Goal: Task Accomplishment & Management: Manage account settings

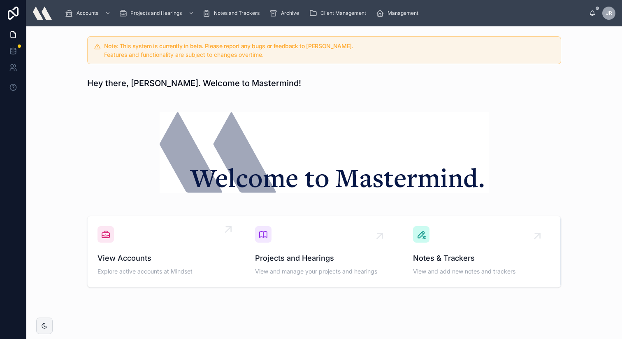
click at [107, 238] on icon at bounding box center [106, 234] width 10 height 10
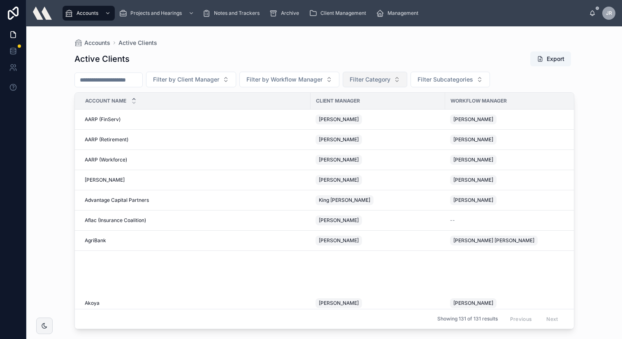
click at [402, 81] on button "Filter Category" at bounding box center [375, 80] width 65 height 16
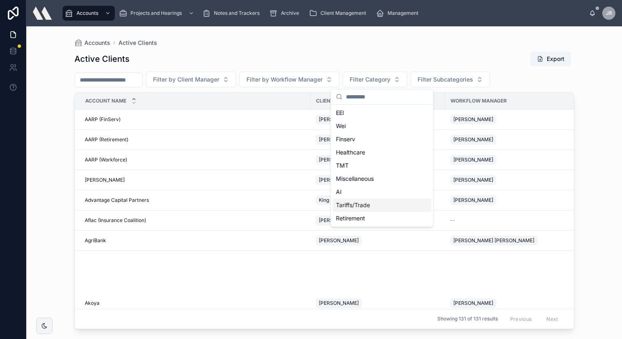
click at [351, 204] on div "Tariffs/Trade" at bounding box center [382, 204] width 99 height 13
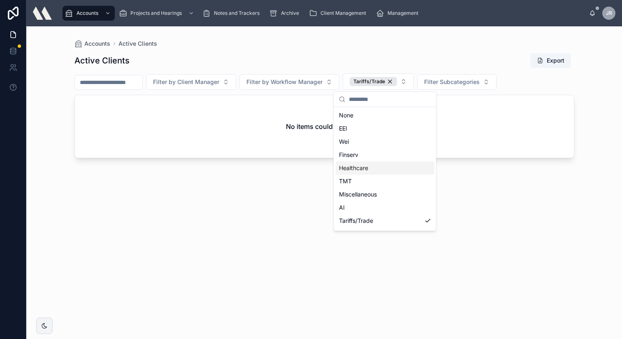
click at [346, 166] on div "Healthcare" at bounding box center [385, 167] width 99 height 13
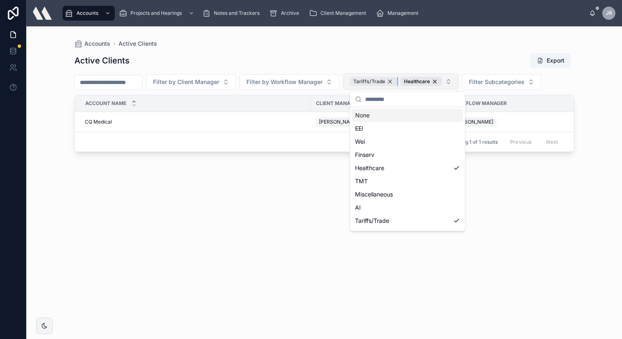
click at [396, 81] on div "Tariffs/Trade" at bounding box center [373, 81] width 47 height 9
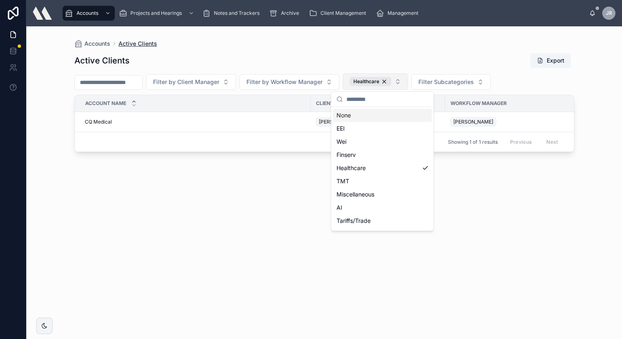
click at [131, 44] on span "Active Clients" at bounding box center [137, 43] width 39 height 8
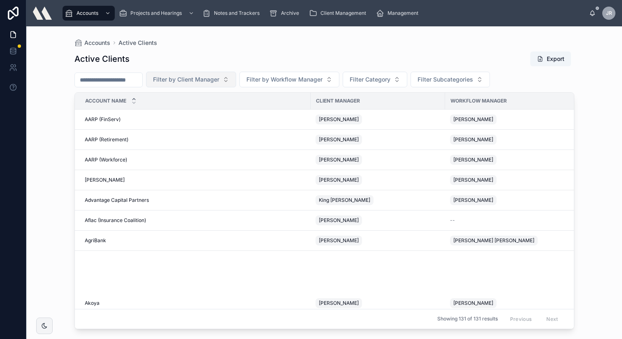
click at [219, 79] on span "Filter by Client Manager" at bounding box center [186, 79] width 66 height 8
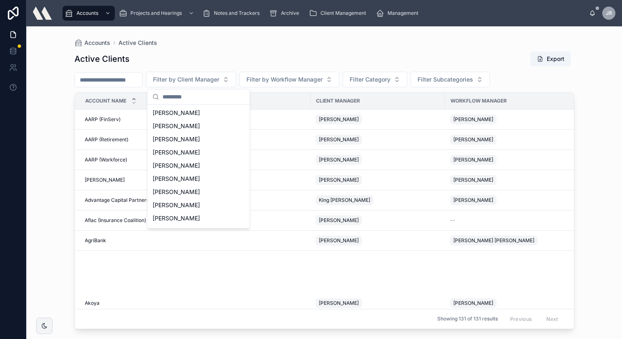
scroll to position [323, 0]
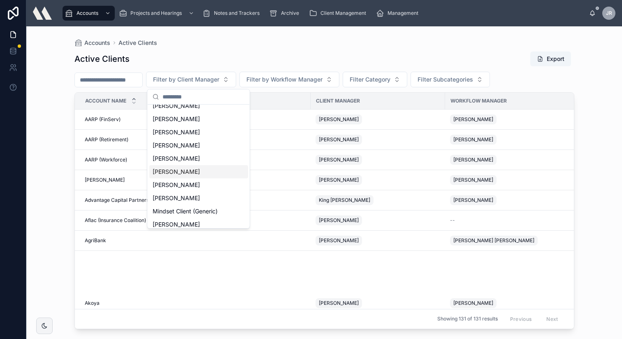
click at [184, 172] on span "[PERSON_NAME]" at bounding box center [176, 171] width 47 height 8
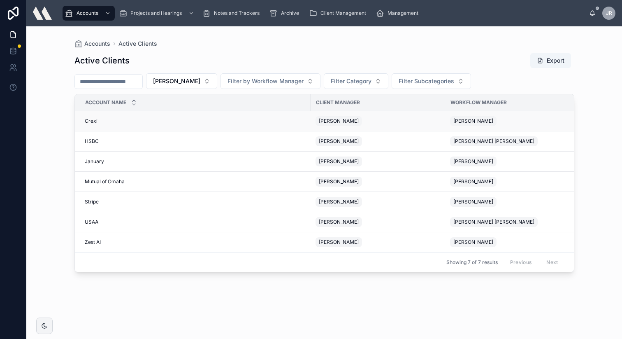
click at [362, 121] on div "[PERSON_NAME]" at bounding box center [339, 121] width 46 height 10
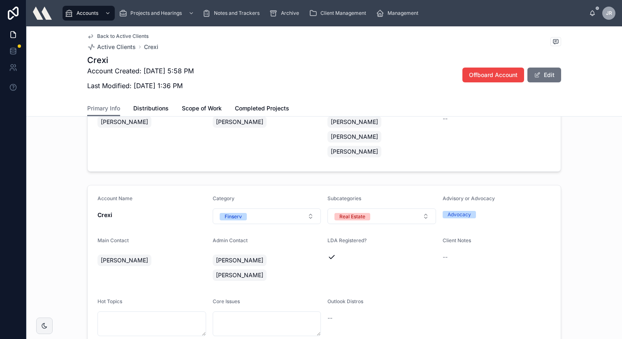
scroll to position [72, 0]
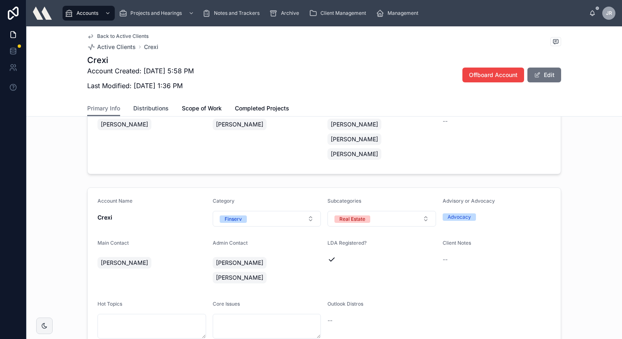
click at [164, 108] on span "Distributions" at bounding box center [150, 108] width 35 height 8
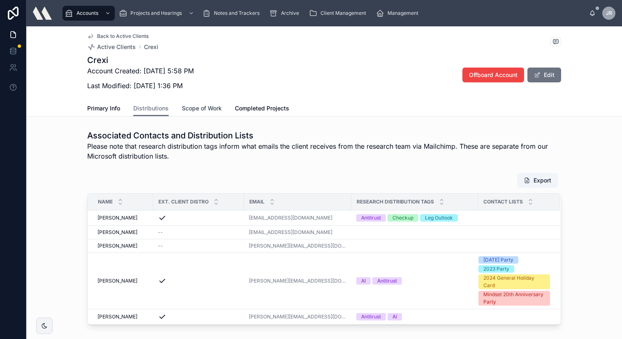
click at [197, 109] on span "Scope of Work" at bounding box center [202, 108] width 40 height 8
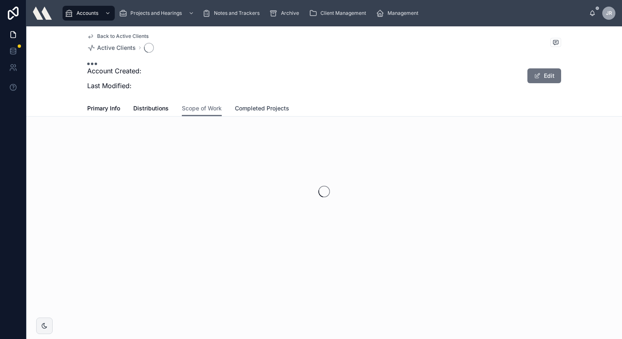
click at [250, 108] on span "Completed Projects" at bounding box center [262, 108] width 54 height 8
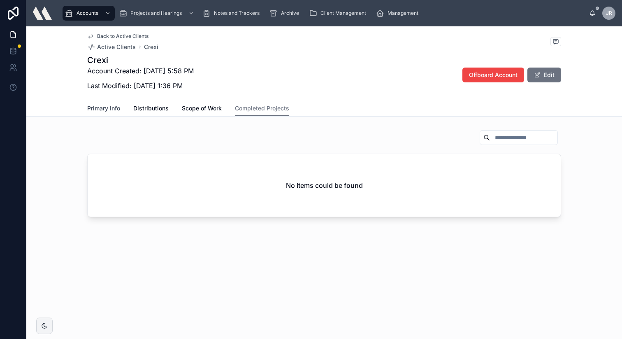
click at [107, 106] on span "Primary Info" at bounding box center [103, 108] width 33 height 8
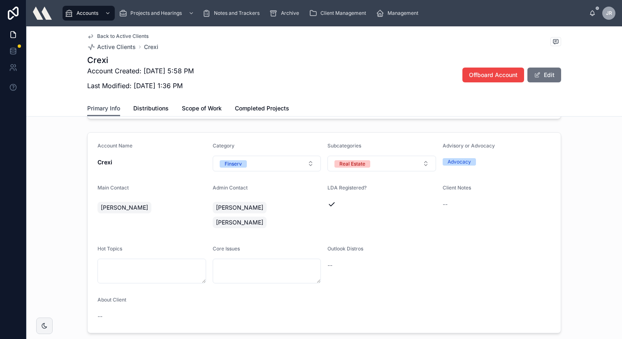
scroll to position [127, 0]
click at [548, 40] on icon at bounding box center [556, 41] width 7 height 7
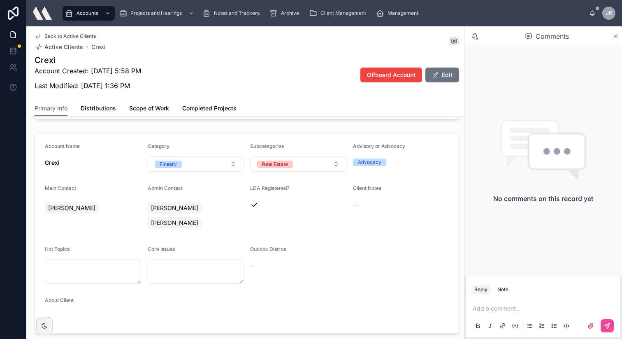
click at [548, 35] on icon at bounding box center [615, 36] width 3 height 3
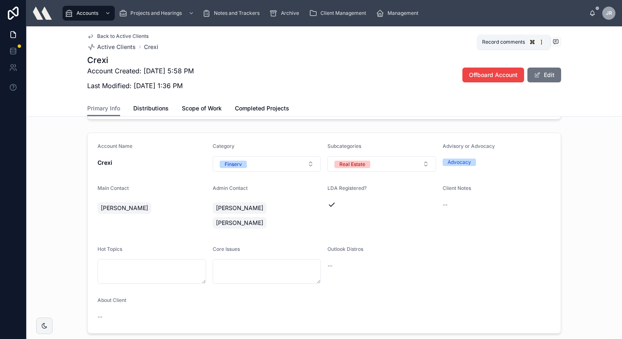
click at [548, 39] on icon at bounding box center [556, 41] width 7 height 7
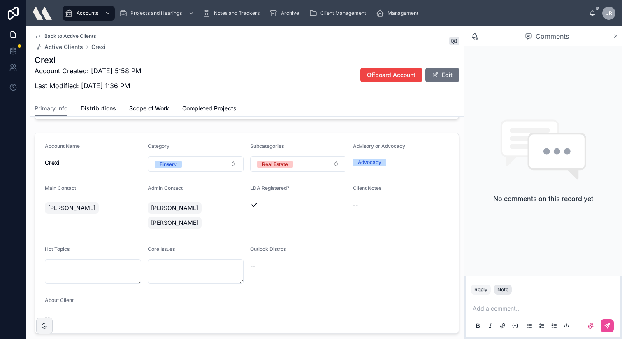
click at [501, 288] on div "Note" at bounding box center [502, 289] width 11 height 7
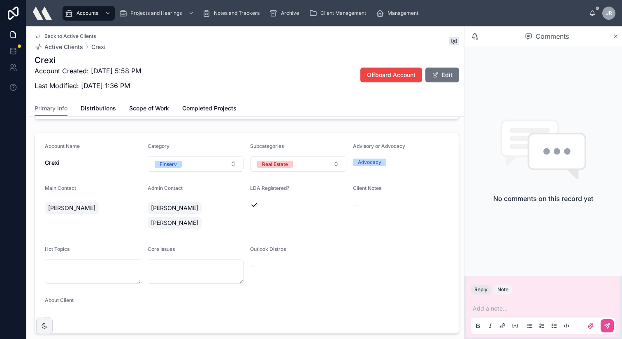
click at [482, 288] on button "Reply" at bounding box center [481, 289] width 20 height 10
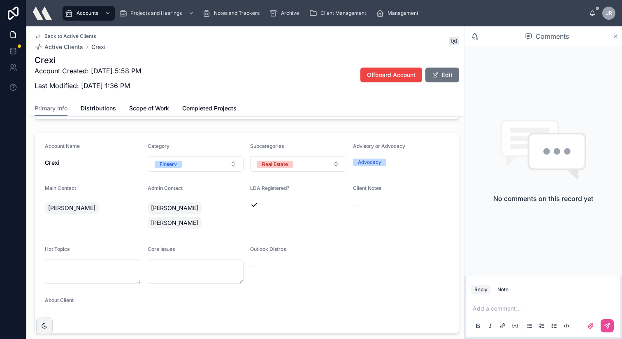
click at [548, 36] on icon at bounding box center [616, 36] width 6 height 7
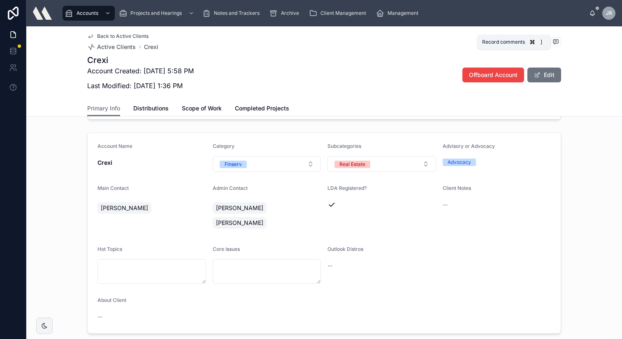
click at [548, 40] on icon at bounding box center [556, 41] width 7 height 7
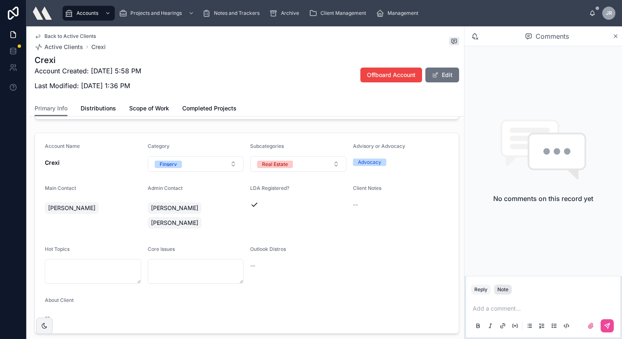
click at [503, 290] on div "Note" at bounding box center [502, 289] width 11 height 7
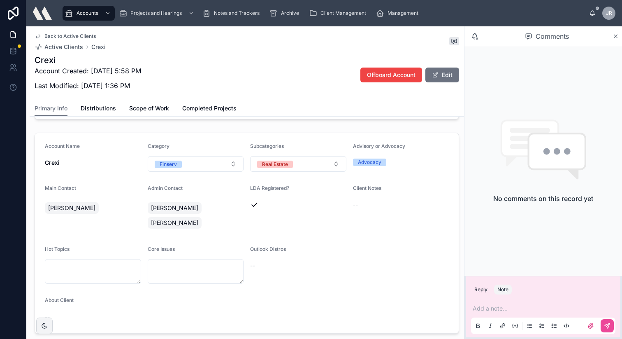
click at [499, 301] on p at bounding box center [545, 308] width 144 height 8
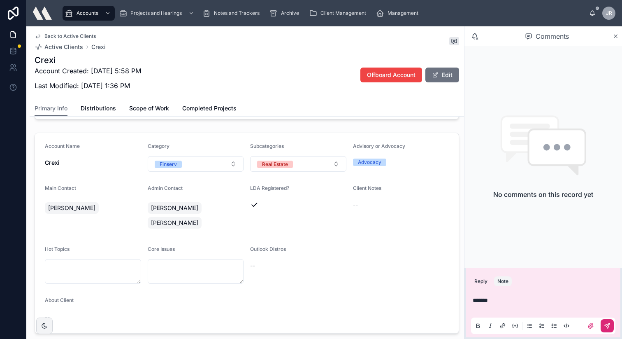
click at [548, 301] on icon at bounding box center [607, 325] width 5 height 5
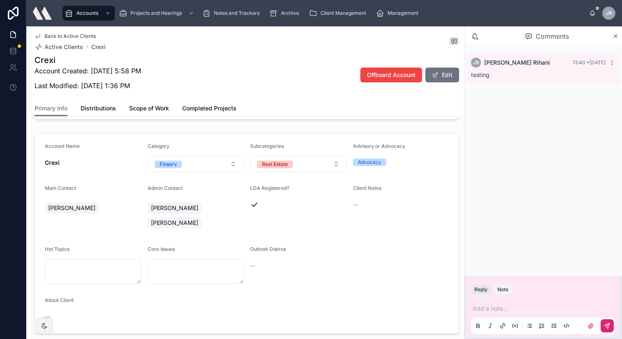
click at [480, 288] on button "Reply" at bounding box center [481, 289] width 20 height 10
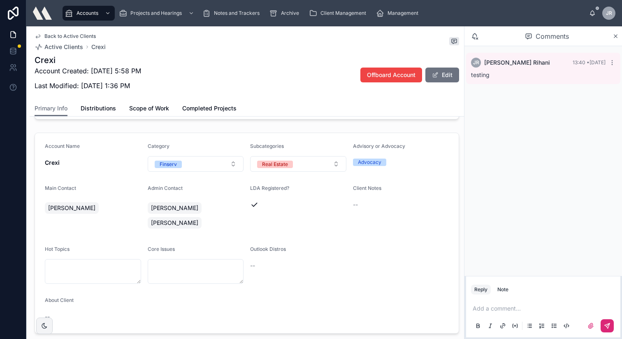
click at [471, 284] on button "Reply" at bounding box center [481, 289] width 20 height 10
click at [510, 301] on p at bounding box center [545, 308] width 144 height 8
click at [548, 301] on icon at bounding box center [608, 324] width 3 height 3
click at [548, 96] on icon at bounding box center [612, 95] width 7 height 7
click at [548, 80] on span "Delete comment" at bounding box center [596, 80] width 39 height 7
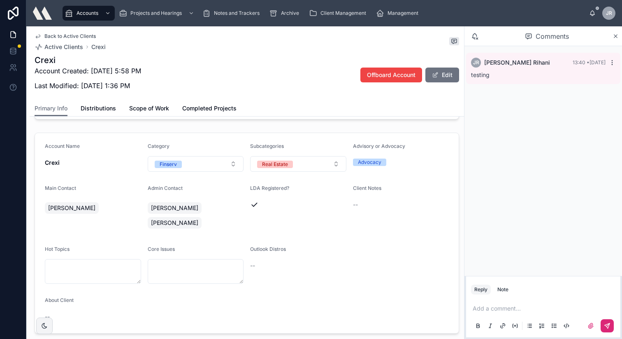
click at [548, 63] on icon at bounding box center [612, 62] width 7 height 7
click at [548, 47] on span "Delete comment" at bounding box center [596, 47] width 39 height 7
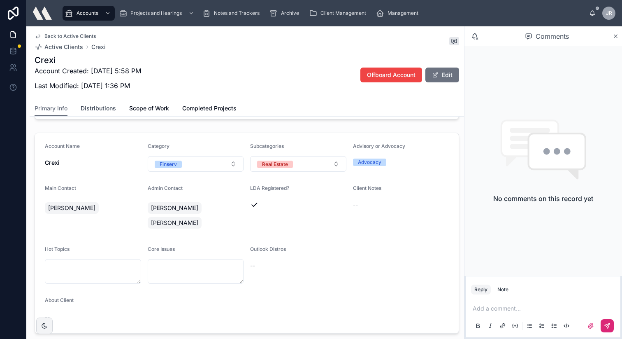
click at [106, 110] on span "Distributions" at bounding box center [98, 108] width 35 height 8
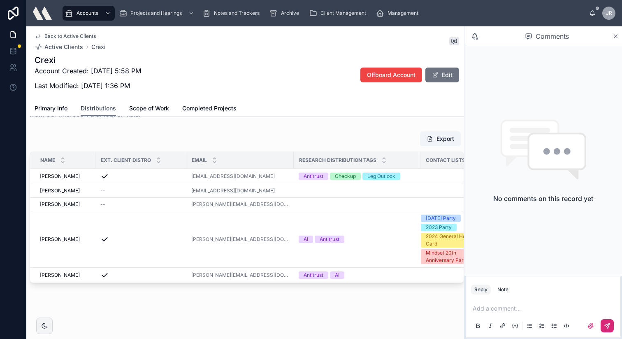
scroll to position [42, 0]
click at [143, 107] on span "Scope of Work" at bounding box center [149, 108] width 40 height 8
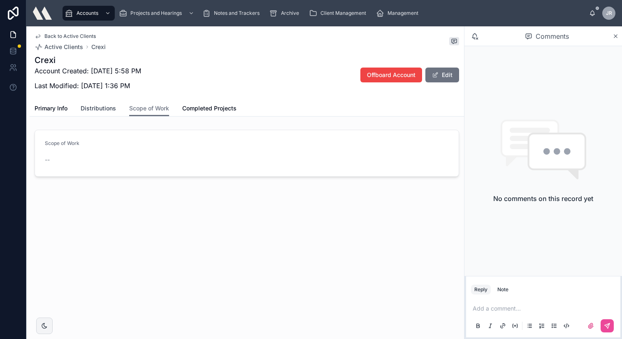
click at [112, 107] on span "Distributions" at bounding box center [98, 108] width 35 height 8
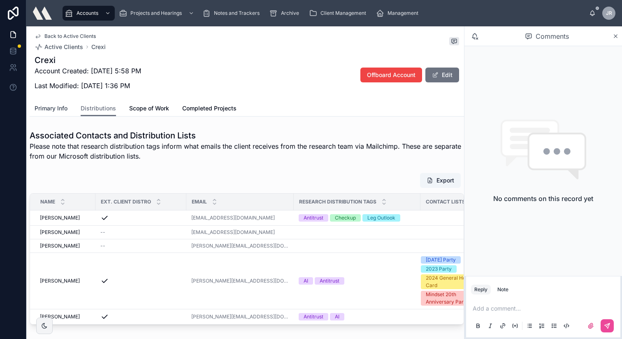
click at [57, 107] on span "Primary Info" at bounding box center [51, 108] width 33 height 8
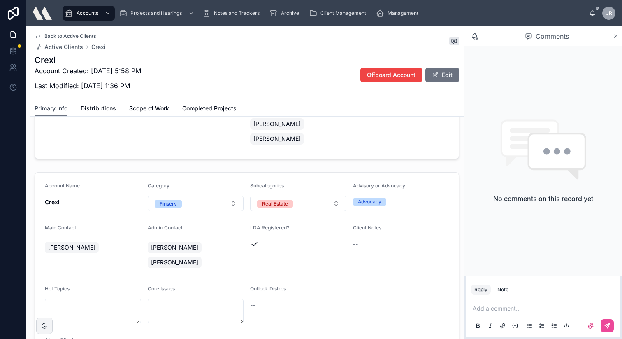
scroll to position [87, 0]
click at [106, 107] on span "Distributions" at bounding box center [98, 108] width 35 height 8
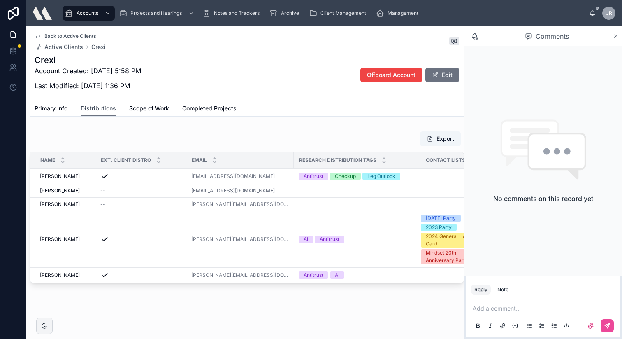
scroll to position [42, 0]
click at [58, 107] on span "Primary Info" at bounding box center [51, 108] width 33 height 8
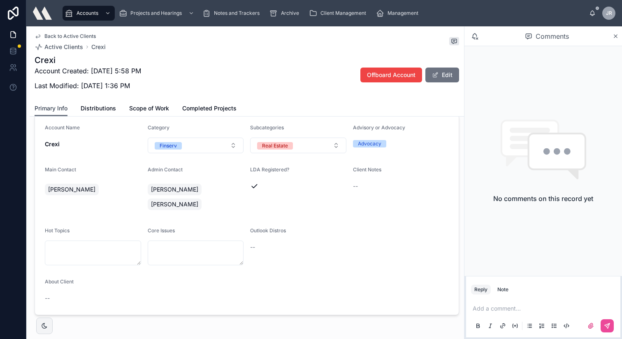
scroll to position [146, 0]
click at [98, 107] on span "Distributions" at bounding box center [98, 108] width 35 height 8
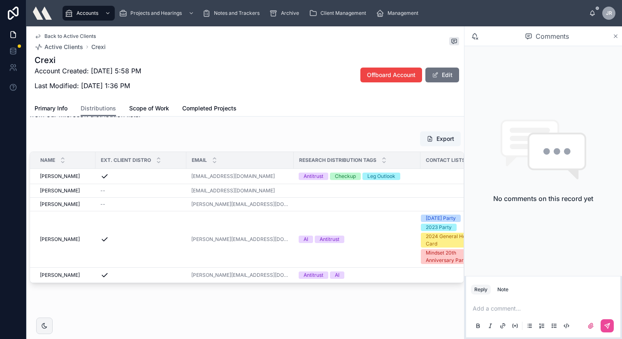
click at [548, 37] on icon at bounding box center [616, 36] width 6 height 7
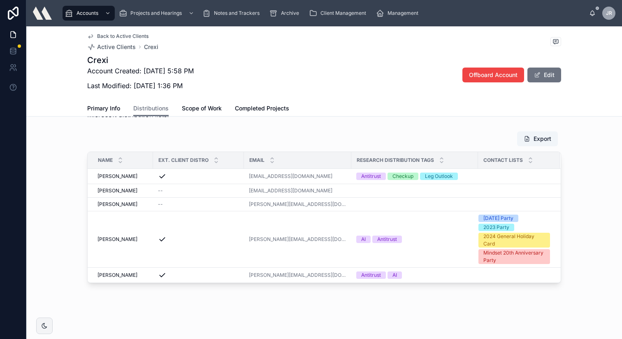
scroll to position [34, 0]
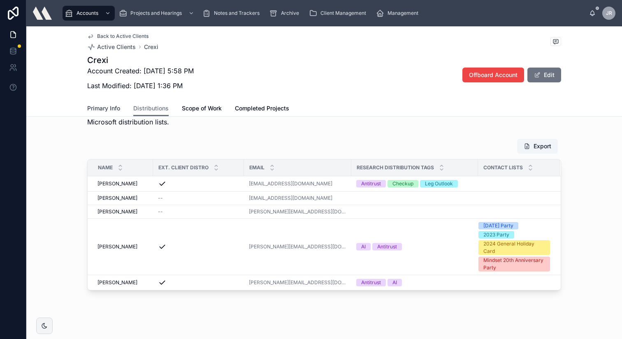
click at [109, 108] on span "Primary Info" at bounding box center [103, 108] width 33 height 8
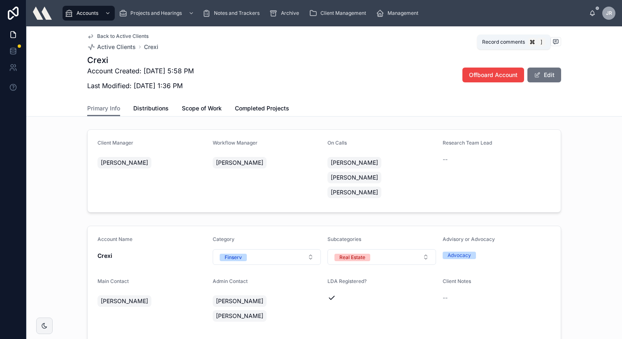
click at [548, 41] on icon at bounding box center [556, 41] width 7 height 7
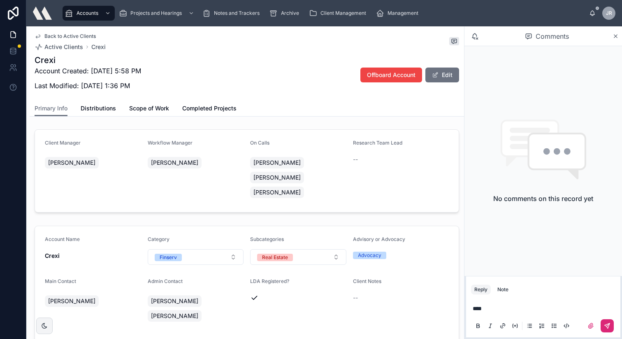
click at [548, 301] on icon at bounding box center [607, 325] width 7 height 7
click at [105, 106] on span "Distributions" at bounding box center [98, 108] width 35 height 8
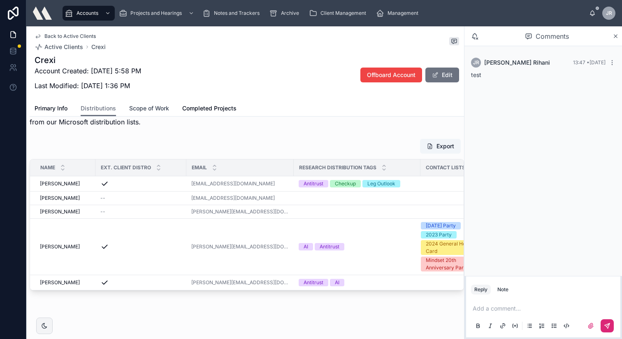
click at [151, 110] on span "Scope of Work" at bounding box center [149, 108] width 40 height 8
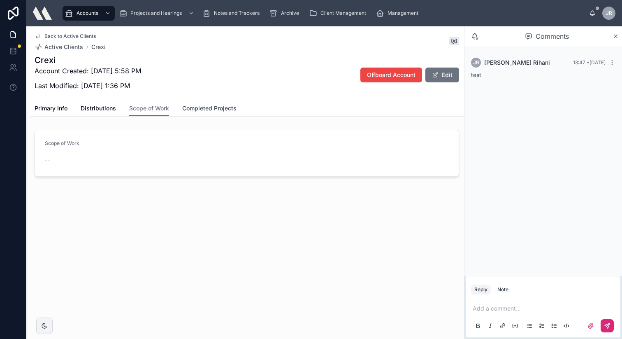
click at [197, 109] on span "Completed Projects" at bounding box center [209, 108] width 54 height 8
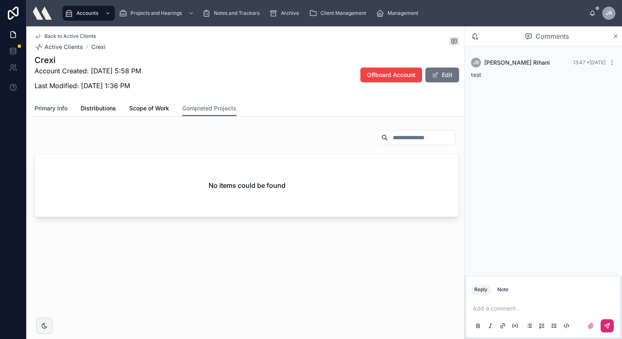
click at [54, 110] on span "Primary Info" at bounding box center [51, 108] width 33 height 8
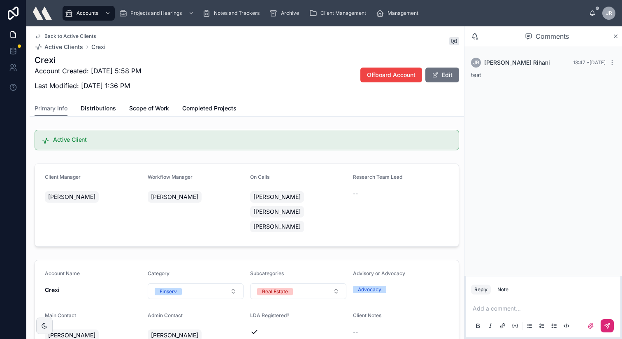
click at [68, 34] on span "Back to Active Clients" at bounding box center [69, 36] width 51 height 7
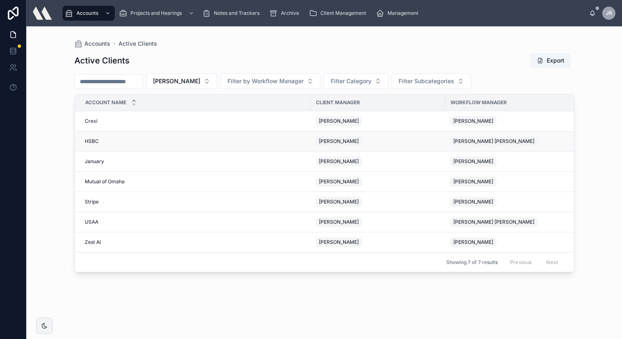
click at [334, 138] on span "[PERSON_NAME]" at bounding box center [339, 141] width 40 height 7
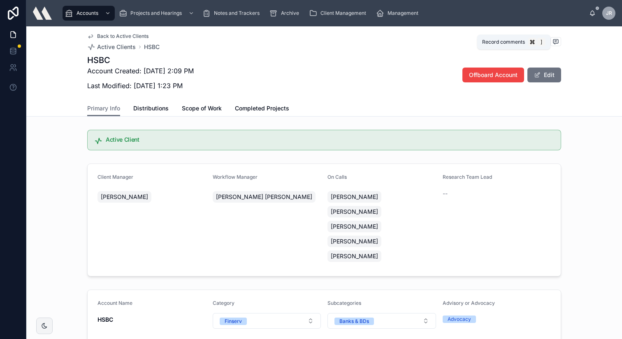
click at [548, 40] on icon at bounding box center [556, 41] width 7 height 7
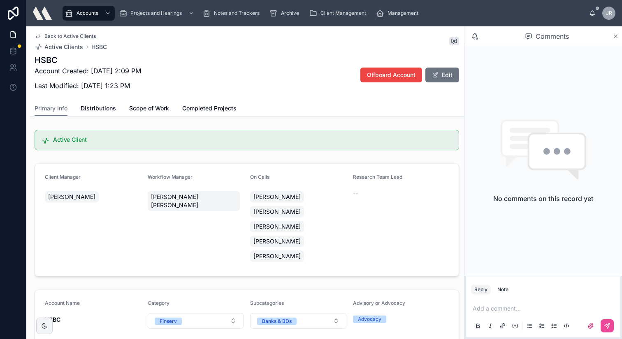
click at [548, 34] on icon at bounding box center [616, 36] width 6 height 7
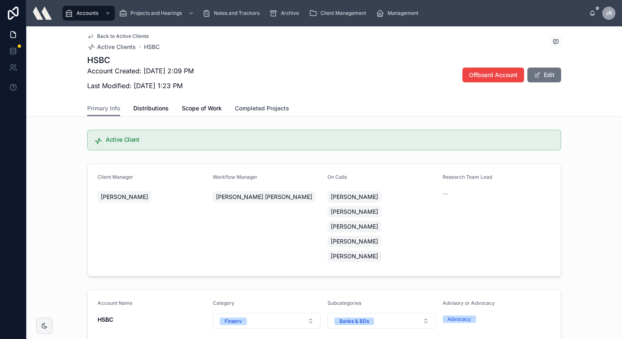
click at [275, 107] on span "Completed Projects" at bounding box center [262, 108] width 54 height 8
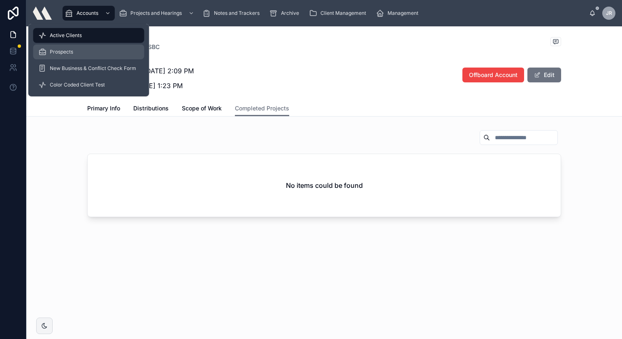
click at [63, 51] on span "Prospects" at bounding box center [61, 52] width 23 height 7
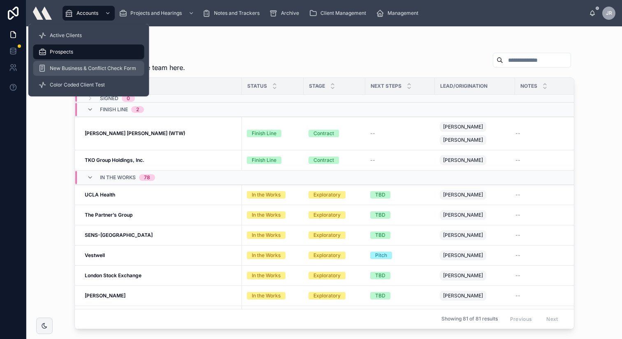
click at [90, 67] on span "New Business & Conflict Check Form" at bounding box center [93, 68] width 86 height 7
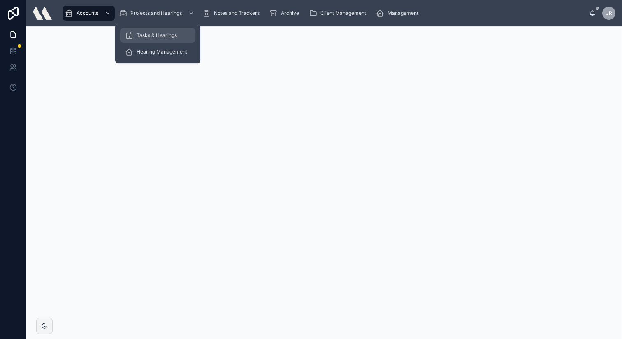
click at [144, 34] on span "Tasks & Hearings" at bounding box center [157, 35] width 40 height 7
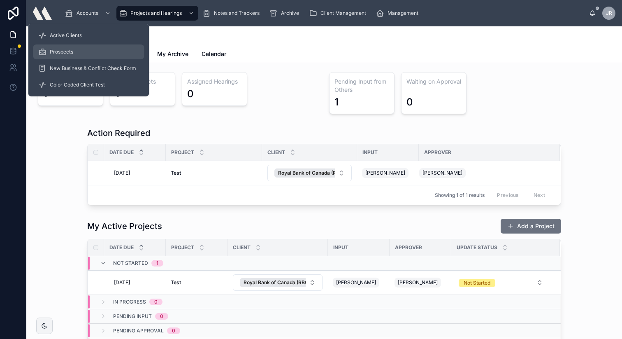
click at [58, 51] on span "Prospects" at bounding box center [61, 52] width 23 height 7
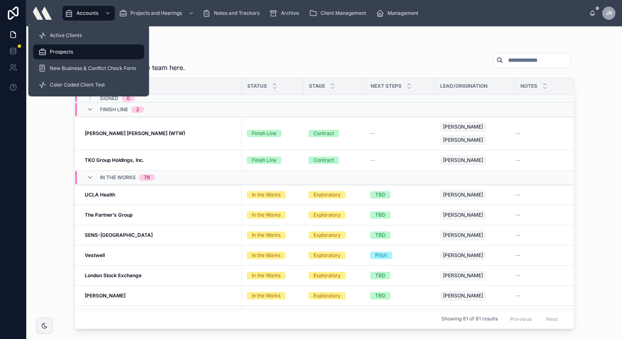
click at [58, 51] on span "Prospects" at bounding box center [61, 52] width 23 height 7
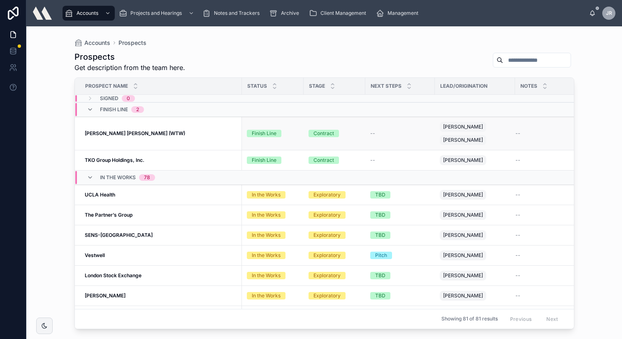
click at [146, 133] on strong "[PERSON_NAME] [PERSON_NAME] (WTW)" at bounding box center [135, 133] width 100 height 6
click at [228, 131] on div "[PERSON_NAME] [PERSON_NAME] (WTW) [PERSON_NAME] [PERSON_NAME] (WTW)" at bounding box center [161, 133] width 152 height 7
click at [108, 132] on strong "[PERSON_NAME] [PERSON_NAME] (WTW)" at bounding box center [135, 133] width 100 height 6
click at [518, 133] on span "--" at bounding box center [518, 133] width 5 height 7
click at [147, 136] on strong "[PERSON_NAME] [PERSON_NAME] (WTW)" at bounding box center [135, 133] width 100 height 6
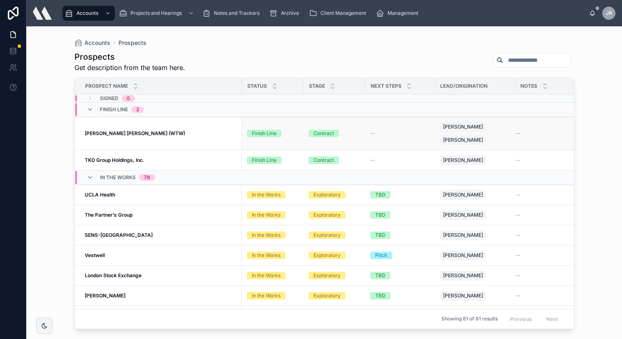
click at [121, 130] on span "[PERSON_NAME] [PERSON_NAME] (WTW)" at bounding box center [135, 133] width 100 height 7
click at [109, 136] on strong "[PERSON_NAME] [PERSON_NAME] (WTW)" at bounding box center [135, 133] width 100 height 6
click at [165, 129] on td "[PERSON_NAME] [PERSON_NAME] (WTW) [PERSON_NAME] [PERSON_NAME] (WTW)" at bounding box center [158, 133] width 167 height 33
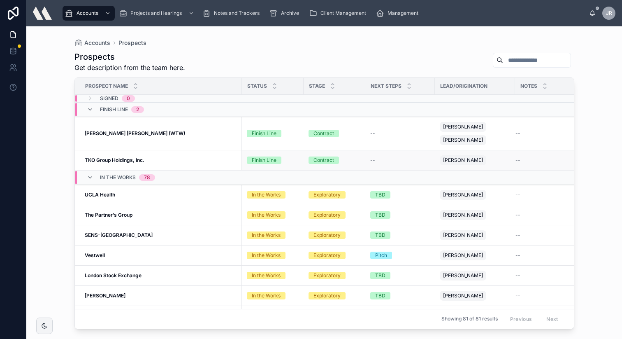
click at [118, 159] on strong "TKO Group Holdings, Inc." at bounding box center [115, 160] width 60 height 6
click at [104, 130] on strong "[PERSON_NAME] [PERSON_NAME] (WTW)" at bounding box center [135, 133] width 100 height 6
click at [99, 134] on strong "[PERSON_NAME] [PERSON_NAME] (WTW)" at bounding box center [135, 133] width 100 height 6
click at [128, 160] on strong "TKO Group Holdings, Inc." at bounding box center [115, 160] width 60 height 6
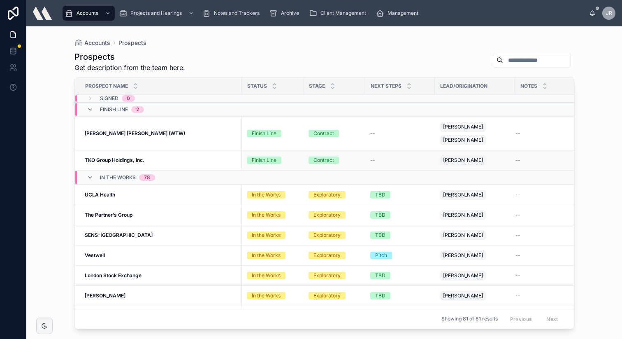
click at [269, 160] on div "Finish Line" at bounding box center [264, 159] width 25 height 7
click at [190, 134] on div "[PERSON_NAME] [PERSON_NAME] (WTW) [PERSON_NAME] [PERSON_NAME] (WTW)" at bounding box center [161, 133] width 152 height 7
click at [306, 142] on td "Contract" at bounding box center [335, 133] width 62 height 33
click at [141, 129] on td "[PERSON_NAME] [PERSON_NAME] (WTW) [PERSON_NAME] [PERSON_NAME] (WTW)" at bounding box center [158, 133] width 167 height 33
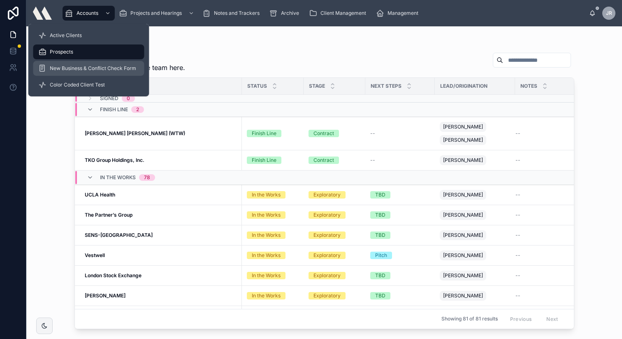
click at [80, 69] on span "New Business & Conflict Check Form" at bounding box center [93, 68] width 86 height 7
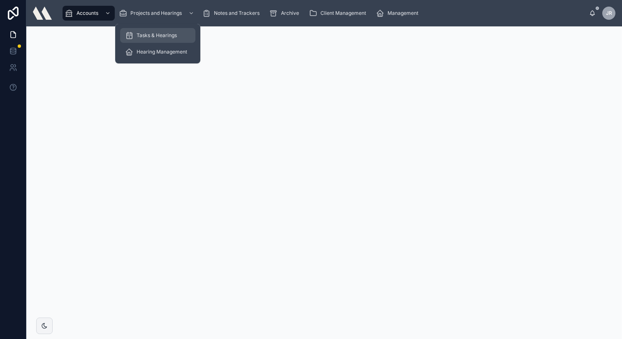
click at [159, 33] on span "Tasks & Hearings" at bounding box center [157, 35] width 40 height 7
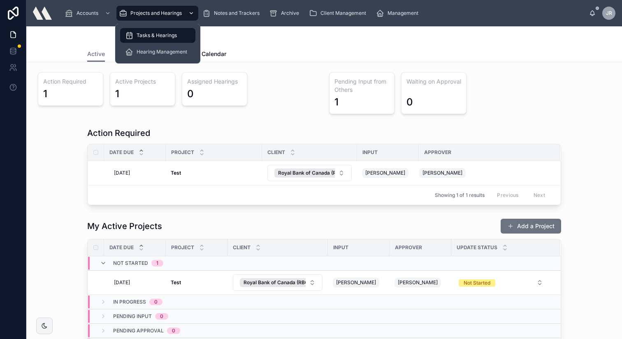
click at [191, 12] on icon "scrollable content" at bounding box center [191, 13] width 6 height 6
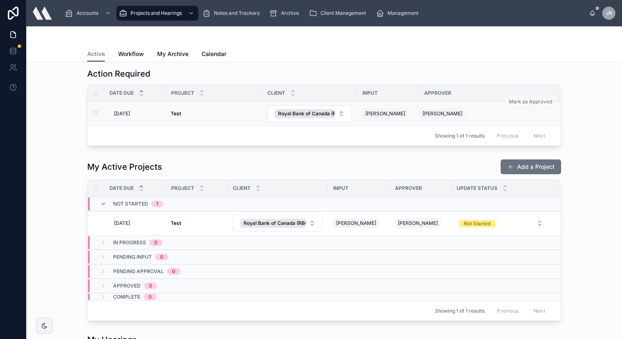
scroll to position [58, 0]
click at [196, 110] on td "Test Test" at bounding box center [214, 114] width 96 height 24
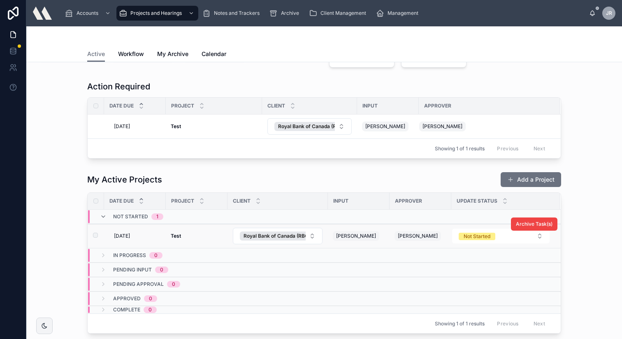
scroll to position [45, 0]
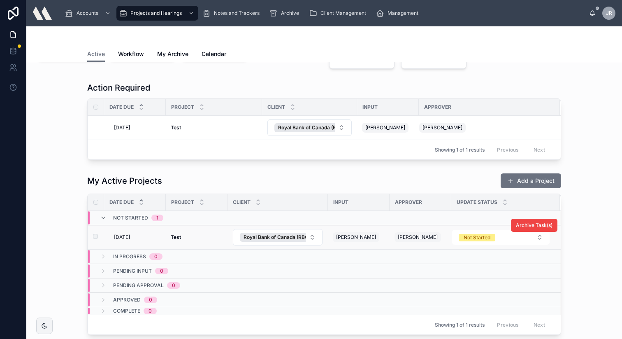
click at [142, 235] on div "[DATE] [DATE]" at bounding box center [137, 237] width 47 height 7
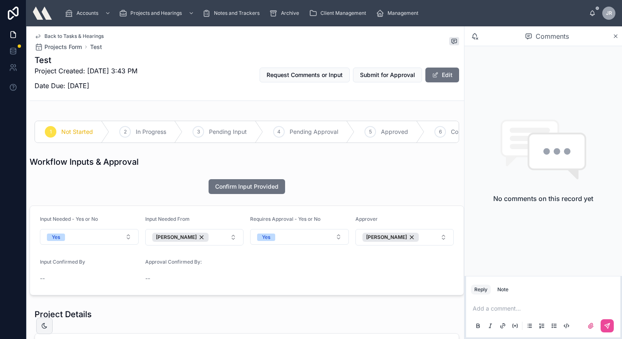
scroll to position [0, 5]
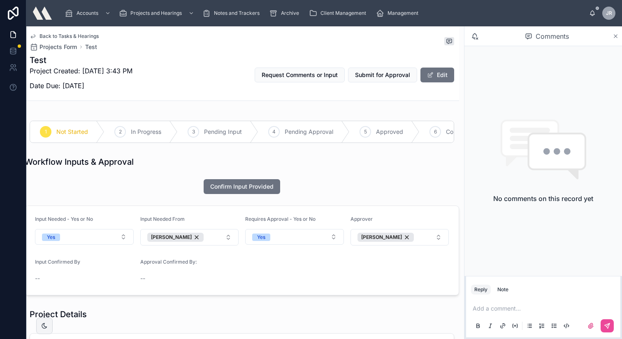
click at [548, 35] on icon at bounding box center [615, 36] width 3 height 3
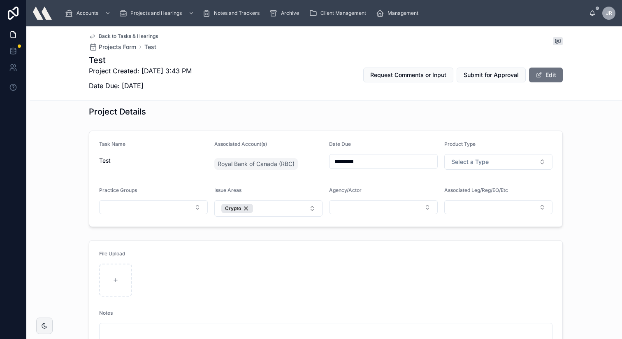
scroll to position [202, 0]
click at [539, 160] on button "Select a Type" at bounding box center [498, 162] width 109 height 16
click at [543, 161] on button "Select a Type" at bounding box center [498, 162] width 109 height 16
click at [197, 205] on button "Select Button" at bounding box center [153, 207] width 109 height 14
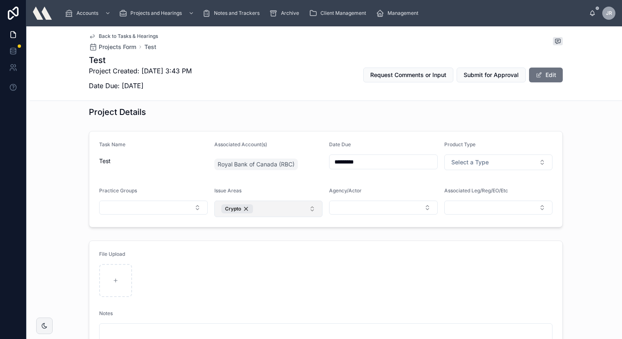
click at [312, 209] on button "Crypto" at bounding box center [268, 208] width 109 height 16
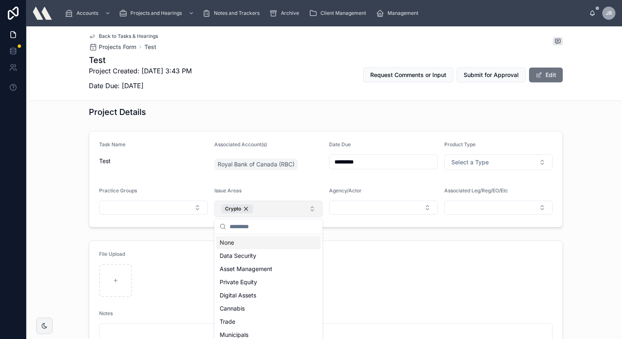
click at [312, 209] on button "Crypto" at bounding box center [268, 208] width 109 height 16
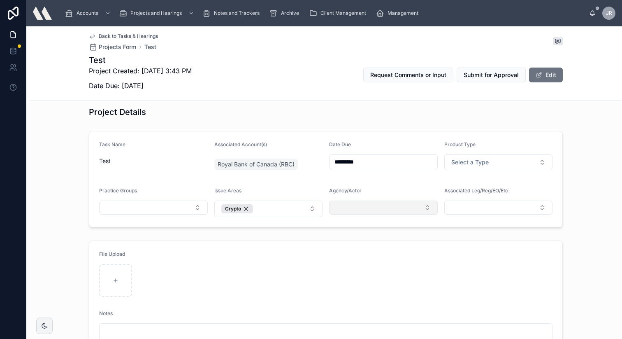
click at [427, 208] on button "Select Button" at bounding box center [383, 207] width 109 height 14
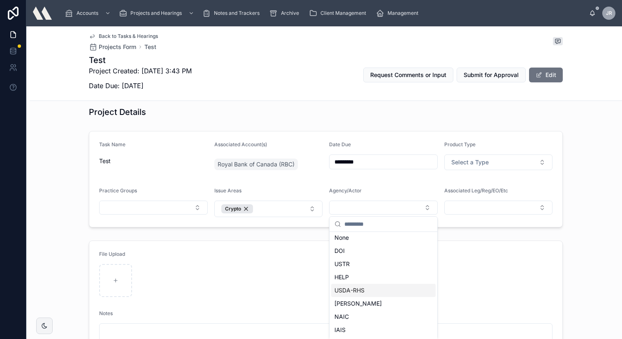
scroll to position [0, 0]
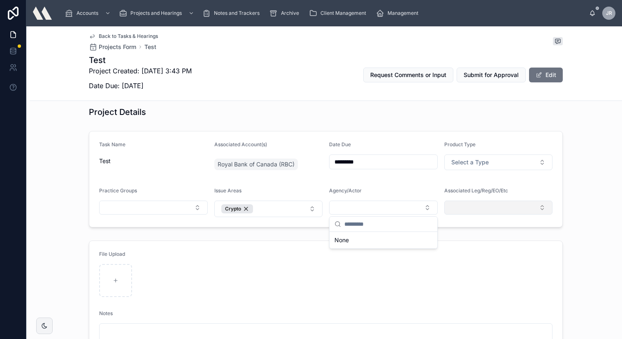
click at [542, 206] on button "Select Button" at bounding box center [498, 207] width 109 height 14
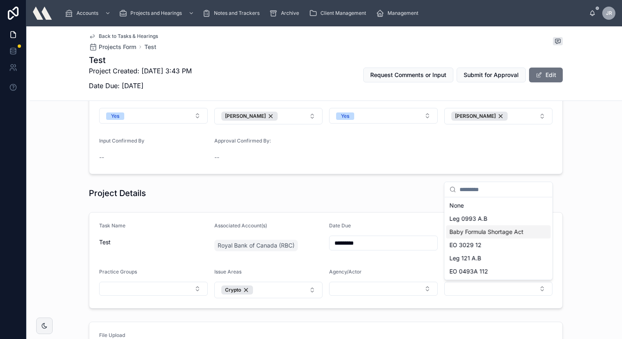
scroll to position [137, 0]
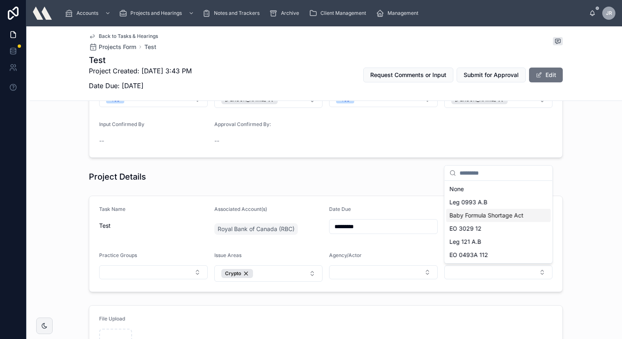
click at [339, 182] on div "Project Details" at bounding box center [326, 176] width 592 height 18
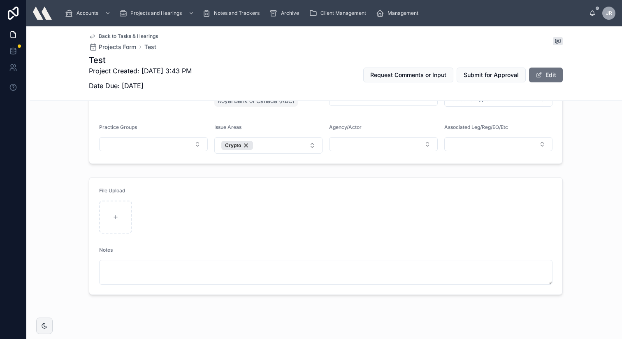
scroll to position [277, 0]
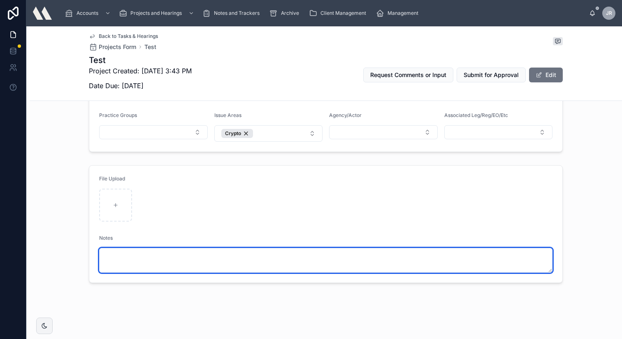
click at [108, 256] on textarea at bounding box center [325, 260] width 453 height 25
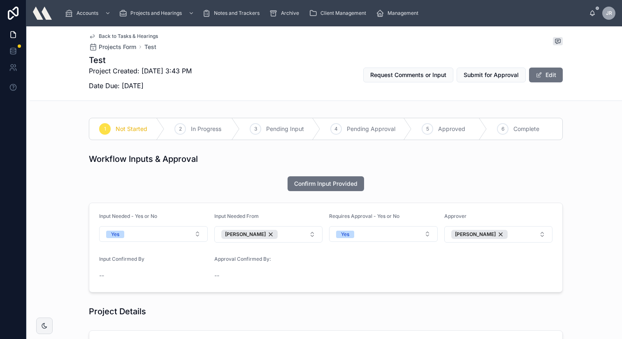
scroll to position [2, 0]
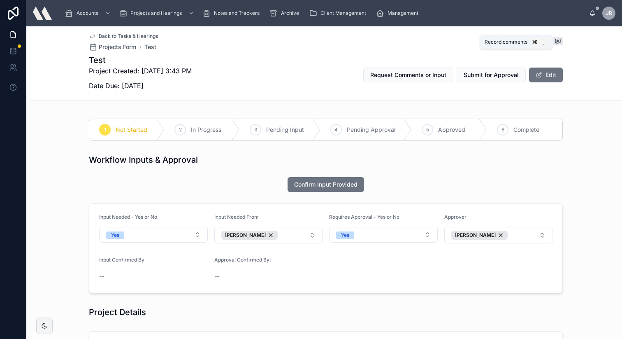
click at [548, 40] on icon at bounding box center [558, 40] width 2 height 0
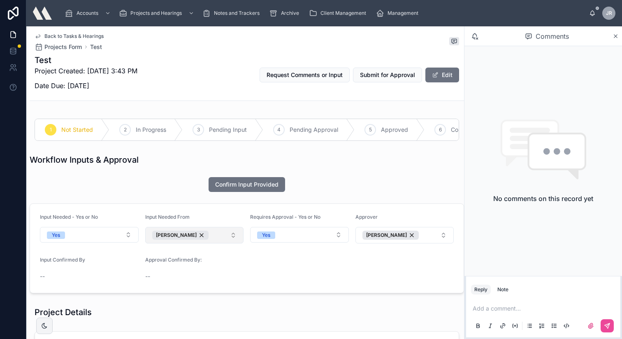
click at [233, 237] on button "[PERSON_NAME]" at bounding box center [194, 235] width 99 height 16
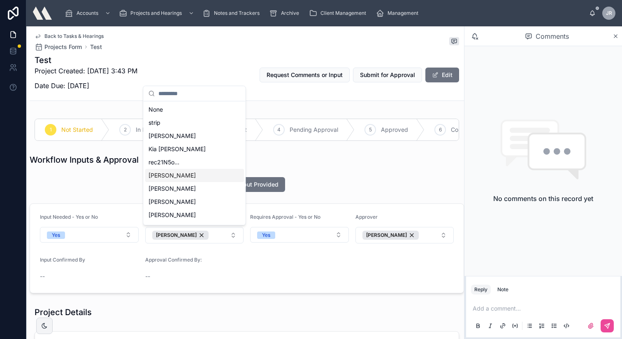
click at [168, 176] on span "[PERSON_NAME]" at bounding box center [172, 175] width 47 height 8
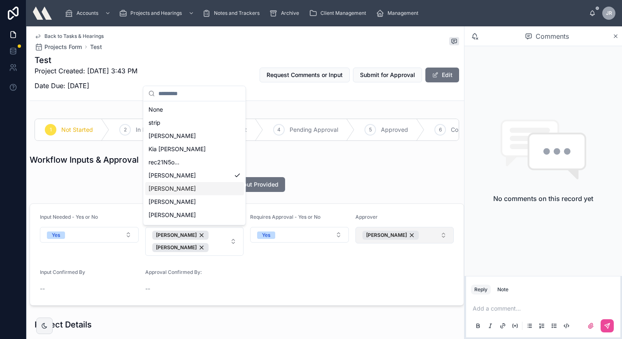
click at [443, 237] on button "[PERSON_NAME]" at bounding box center [404, 235] width 99 height 16
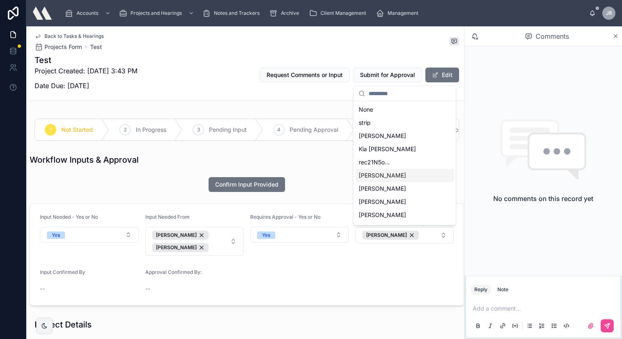
click at [378, 177] on span "[PERSON_NAME]" at bounding box center [382, 175] width 47 height 8
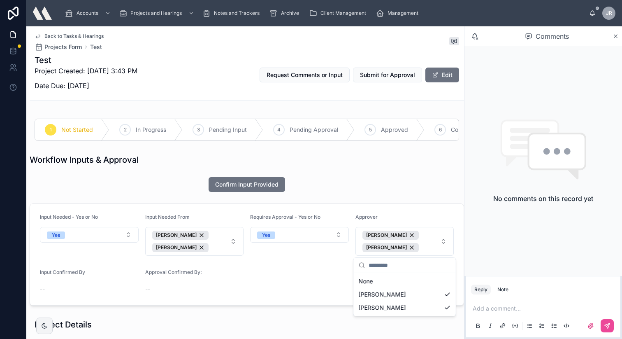
click at [332, 275] on form "Input Needed - Yes or No Yes Input Needed From [PERSON_NAME] [PERSON_NAME] Requ…" at bounding box center [247, 254] width 434 height 101
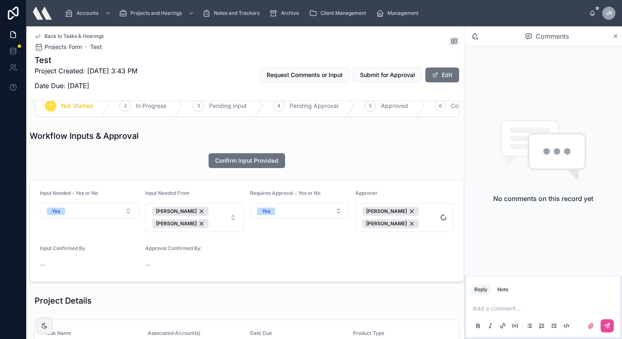
scroll to position [32, 0]
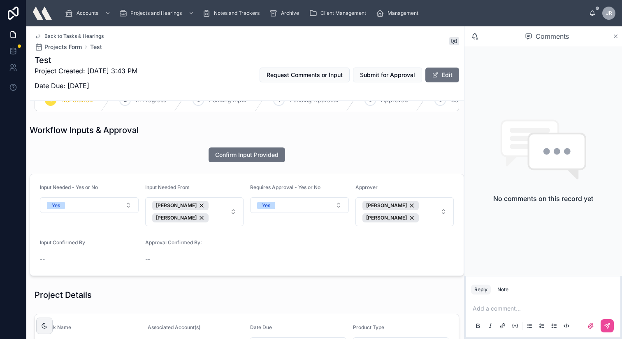
click at [548, 35] on icon at bounding box center [615, 36] width 3 height 3
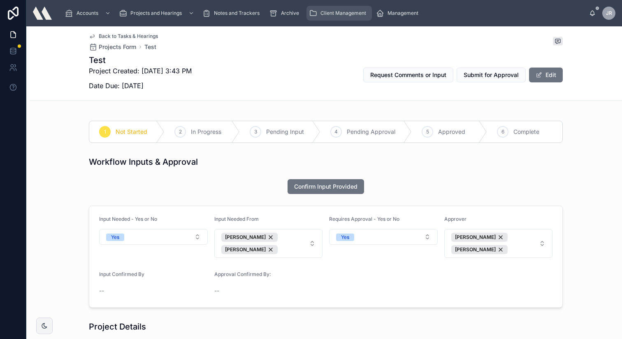
click at [334, 13] on span "Client Management" at bounding box center [343, 13] width 46 height 7
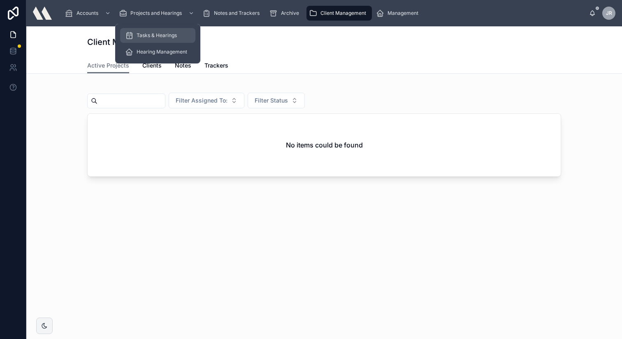
click at [160, 34] on span "Tasks & Hearings" at bounding box center [157, 35] width 40 height 7
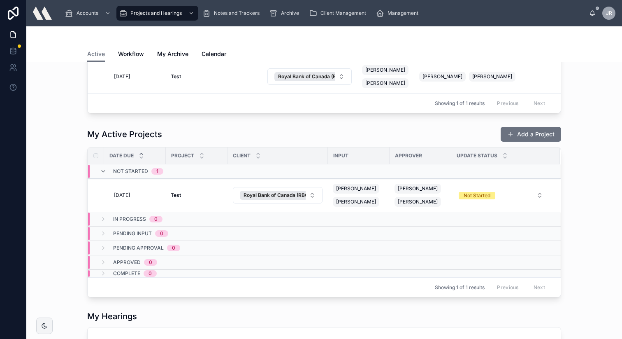
scroll to position [85, 0]
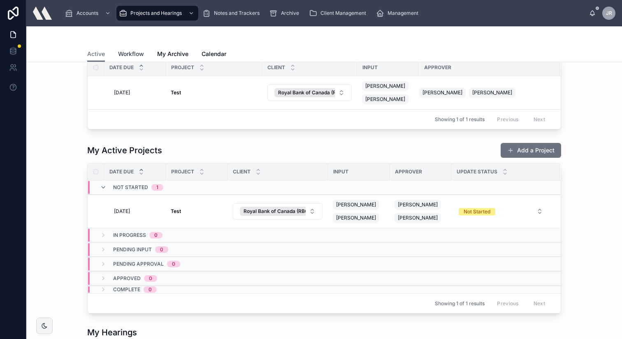
click at [128, 54] on span "Workflow" at bounding box center [131, 54] width 26 height 8
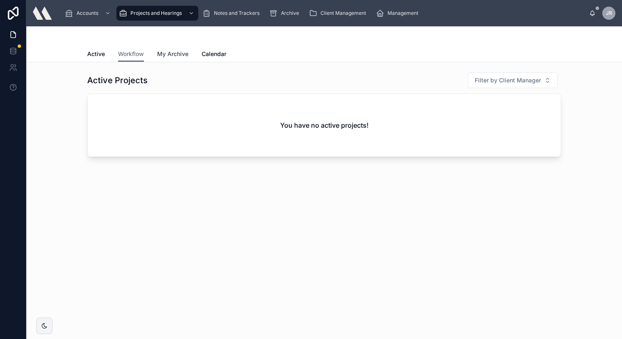
click at [181, 53] on span "My Archive" at bounding box center [172, 54] width 31 height 8
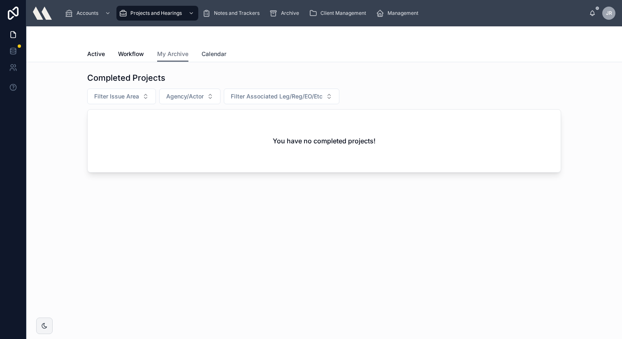
click at [214, 54] on span "Calendar" at bounding box center [214, 54] width 25 height 8
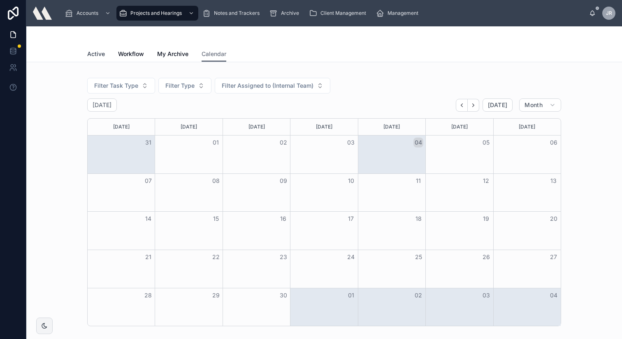
click at [96, 53] on span "Active" at bounding box center [96, 54] width 18 height 8
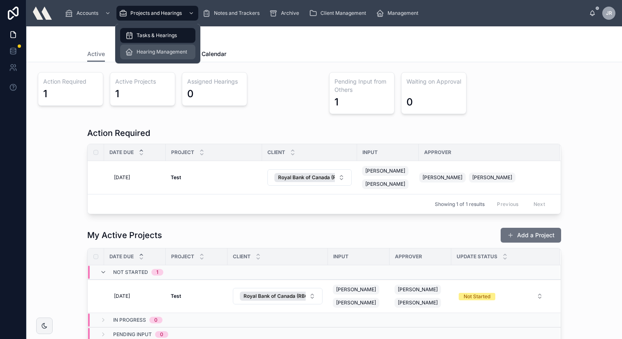
click at [168, 52] on span "Hearing Management" at bounding box center [162, 52] width 51 height 7
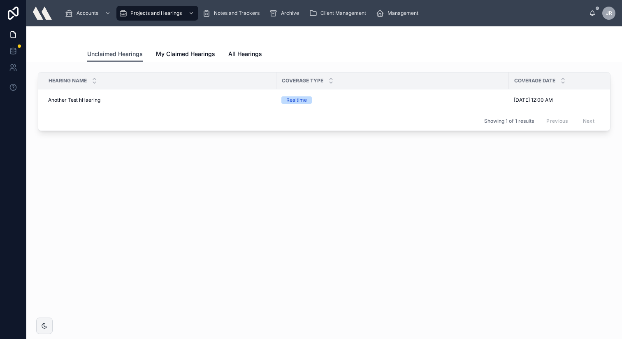
click at [130, 53] on span "Unclaimed Hearings" at bounding box center [115, 54] width 56 height 8
click at [244, 53] on span "All Hearings" at bounding box center [245, 54] width 34 height 8
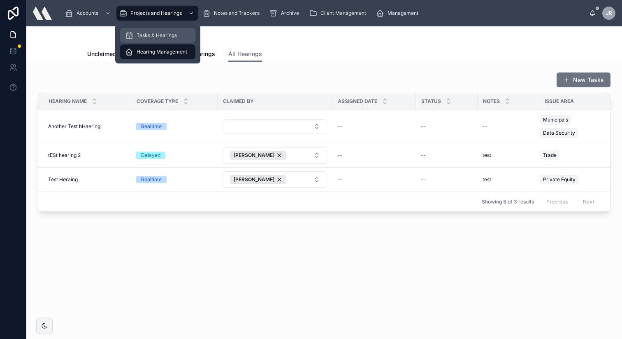
click at [147, 36] on span "Tasks & Hearings" at bounding box center [157, 35] width 40 height 7
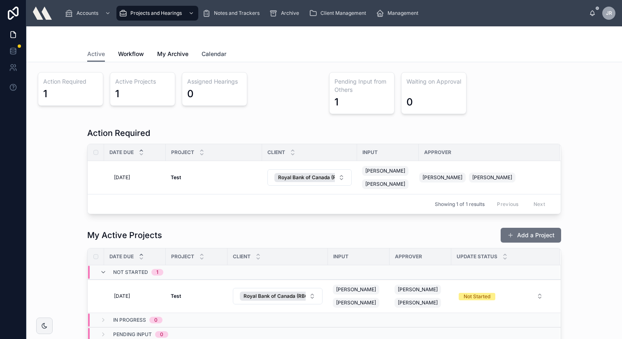
click at [216, 53] on span "Calendar" at bounding box center [214, 54] width 25 height 8
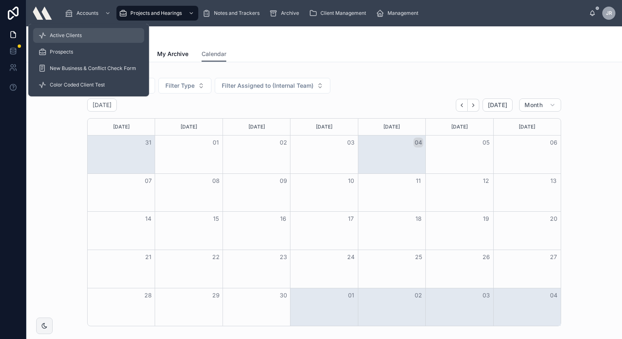
click at [70, 34] on span "Active Clients" at bounding box center [66, 35] width 32 height 7
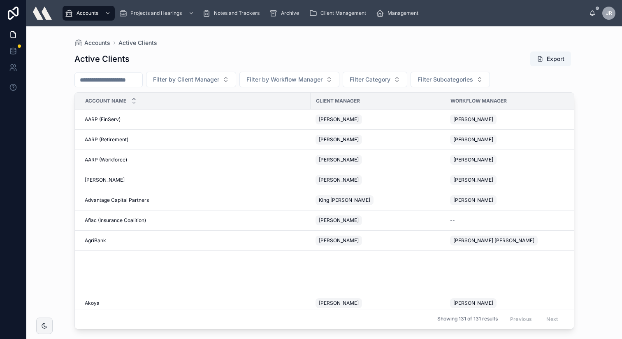
click at [131, 80] on input "text" at bounding box center [108, 80] width 67 height 12
click at [232, 80] on button "Filter by Client Manager" at bounding box center [191, 80] width 90 height 16
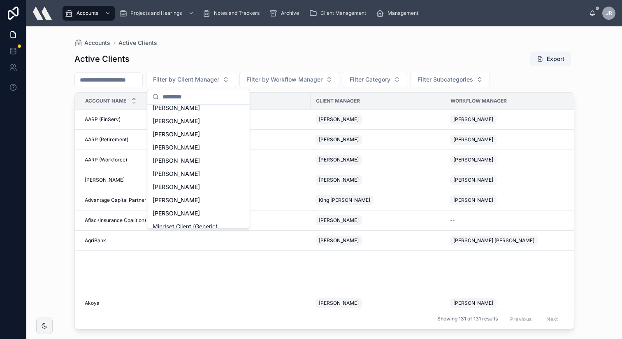
scroll to position [320, 0]
click at [190, 174] on span "[PERSON_NAME]" at bounding box center [176, 174] width 47 height 8
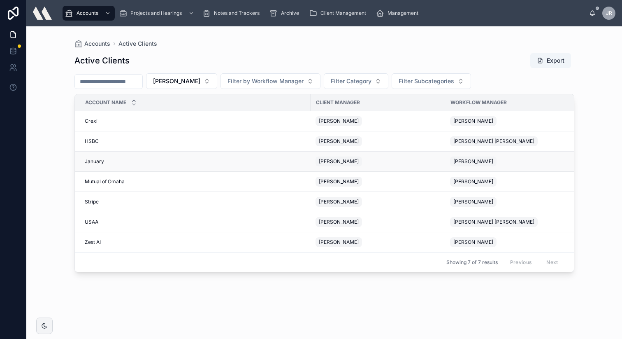
click at [472, 160] on span "[PERSON_NAME]" at bounding box center [473, 161] width 40 height 7
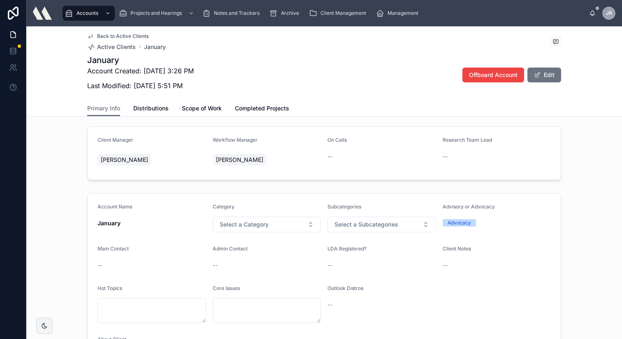
scroll to position [32, 0]
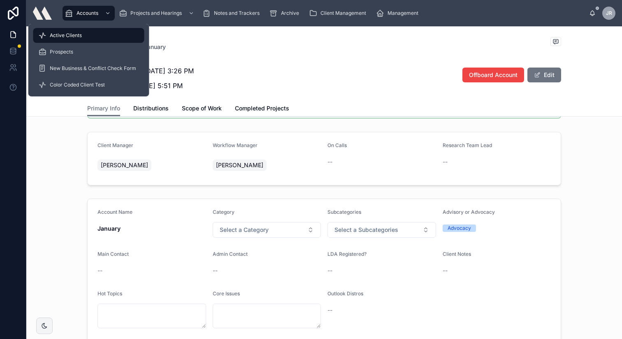
click at [68, 33] on span "Active Clients" at bounding box center [66, 35] width 32 height 7
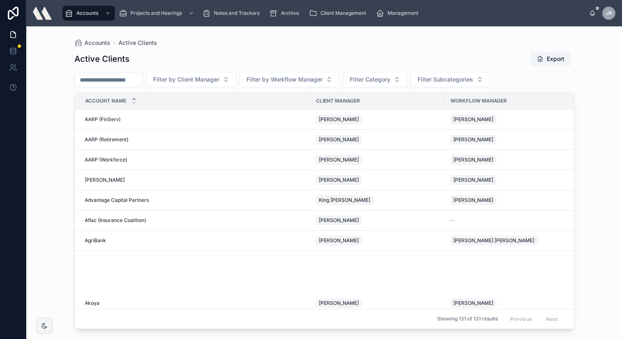
click at [189, 44] on div "Accounts Active Clients" at bounding box center [324, 42] width 500 height 7
